Goal: Find specific page/section: Find specific page/section

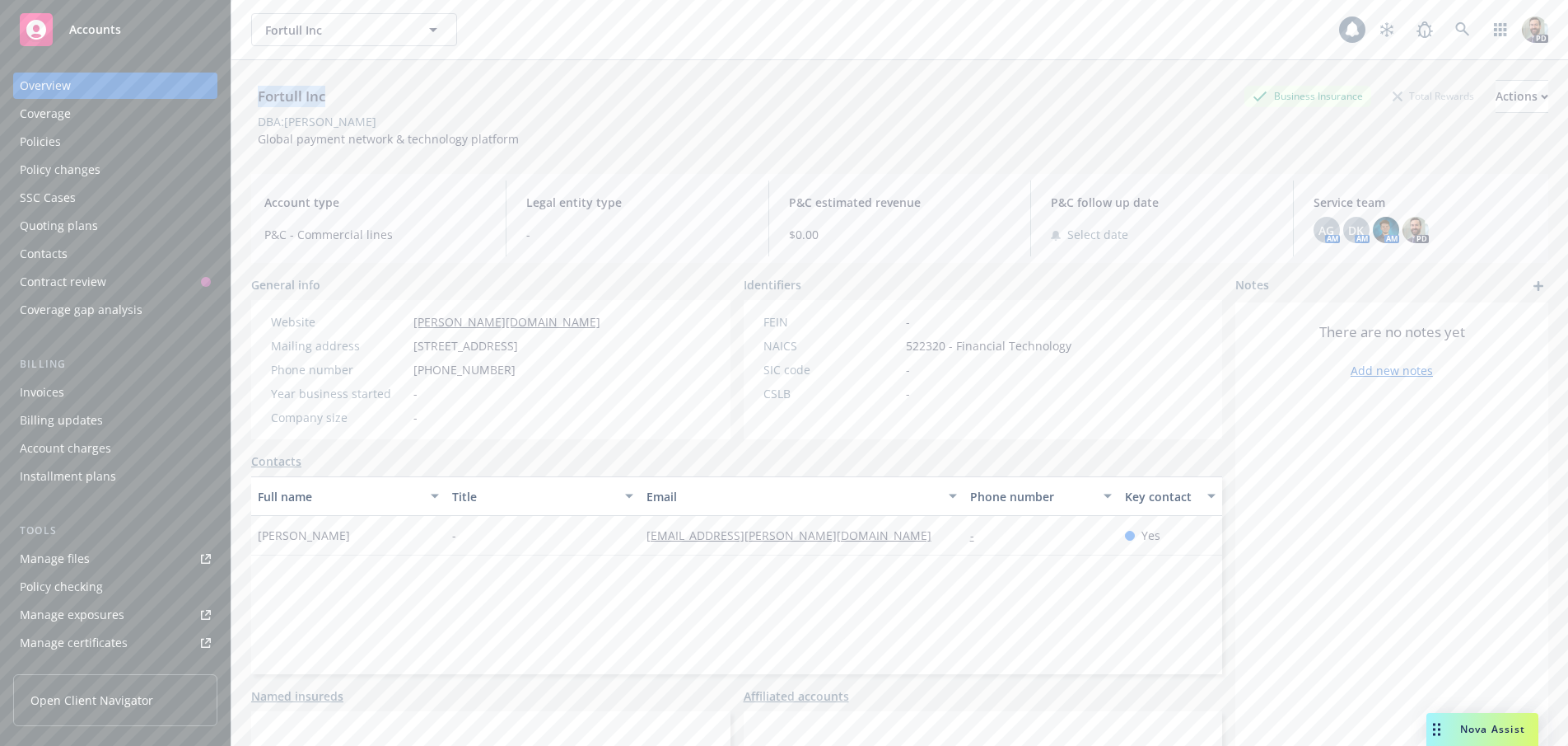
drag, startPoint x: 281, startPoint y: 95, endPoint x: 331, endPoint y: 96, distance: 50.0
click at [331, 96] on div "Fortull Inc" at bounding box center [291, 96] width 80 height 21
copy div "Fortull Inc"
